Goal: Navigation & Orientation: Find specific page/section

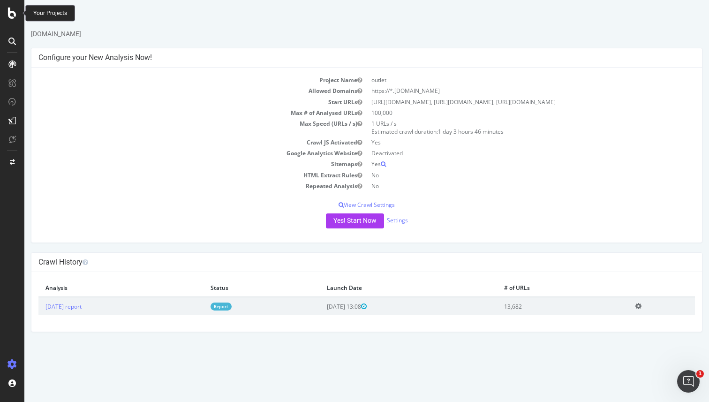
click at [13, 15] on icon at bounding box center [12, 13] width 8 height 11
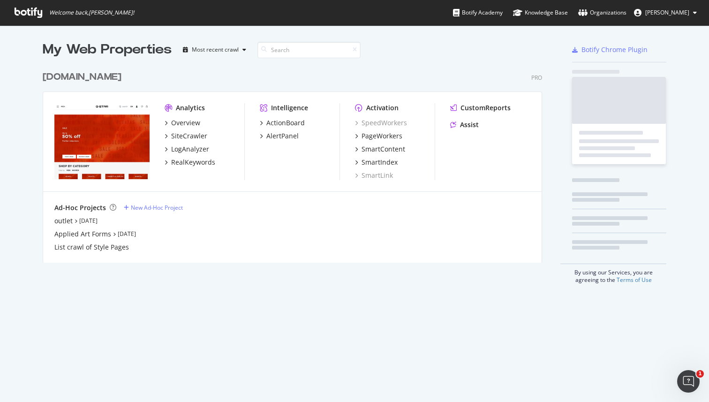
scroll to position [402, 709]
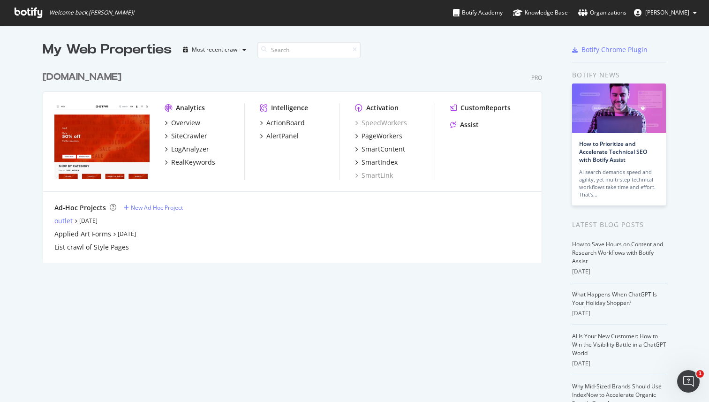
click at [62, 222] on div "outlet" at bounding box center [63, 220] width 18 height 9
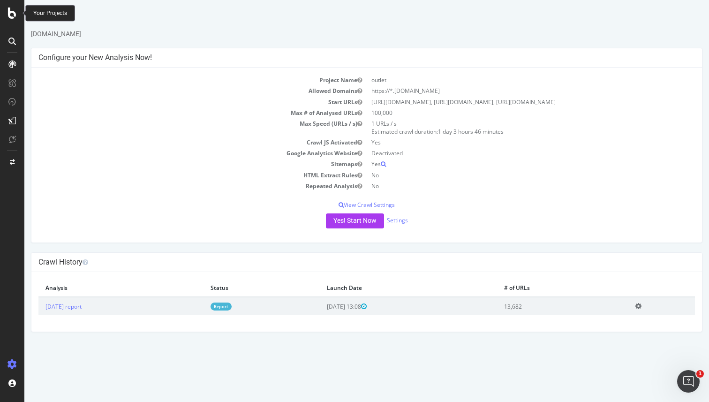
click at [11, 11] on icon at bounding box center [12, 13] width 8 height 11
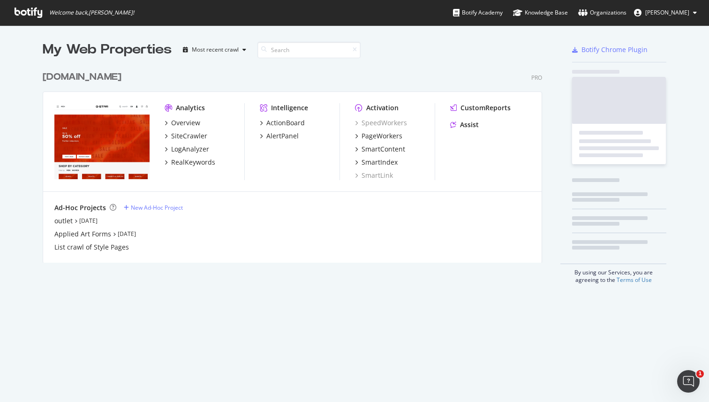
scroll to position [402, 709]
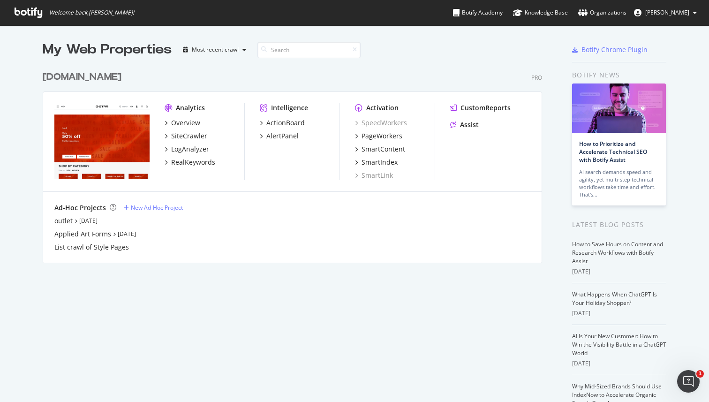
click at [96, 76] on div "[DOMAIN_NAME]" at bounding box center [82, 77] width 79 height 14
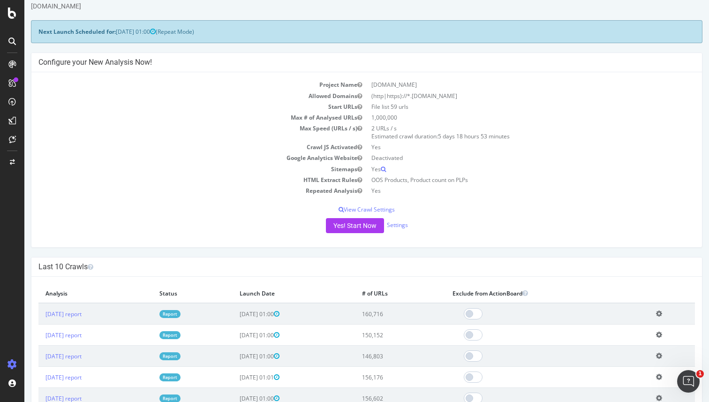
scroll to position [28, 0]
